Goal: Find specific page/section

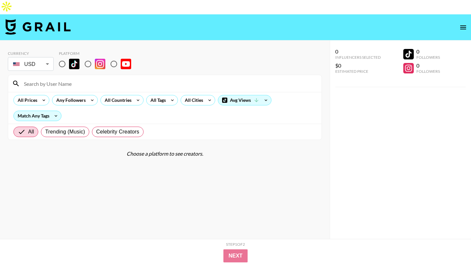
click at [90, 57] on input "radio" at bounding box center [88, 64] width 14 height 14
radio input "true"
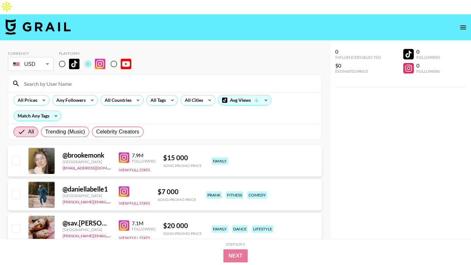
click at [84, 78] on input at bounding box center [168, 83] width 297 height 10
click at [63, 57] on input "radio" at bounding box center [62, 64] width 14 height 14
radio input "true"
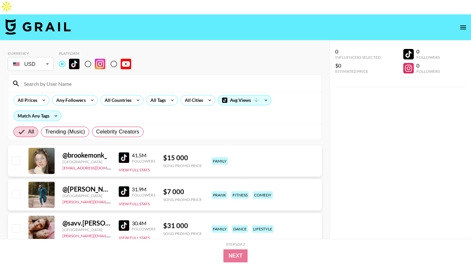
click at [65, 78] on input at bounding box center [168, 83] width 297 height 10
paste input "irisxgrace"
type input "irisxgrace"
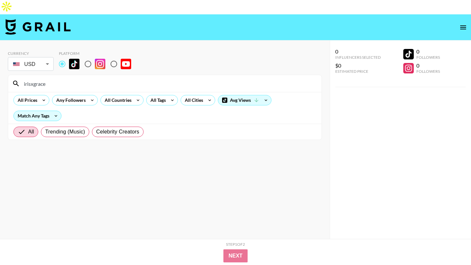
click at [65, 78] on input "irisxgrace" at bounding box center [168, 83] width 297 height 10
